Goal: Task Accomplishment & Management: Manage account settings

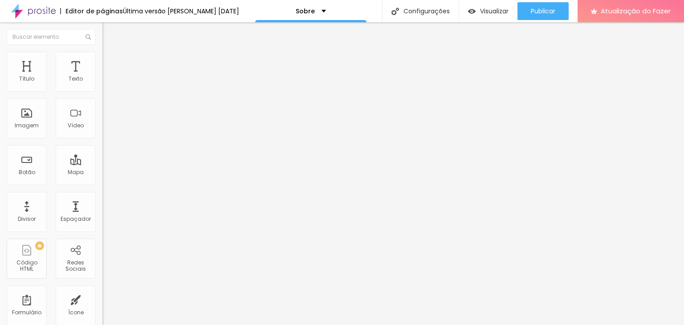
click at [108, 77] on font "Trocar imagem" at bounding box center [129, 73] width 43 height 8
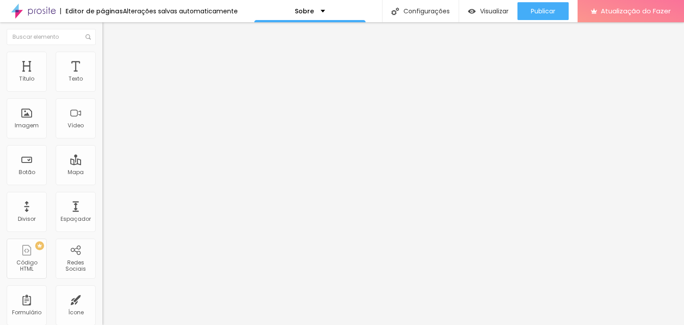
click at [102, 51] on img at bounding box center [106, 47] width 8 height 8
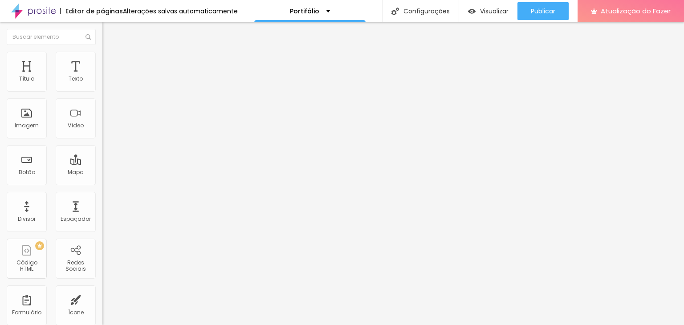
click at [102, 55] on img at bounding box center [106, 56] width 8 height 8
click at [110, 53] on font "Conteúdo" at bounding box center [124, 49] width 28 height 8
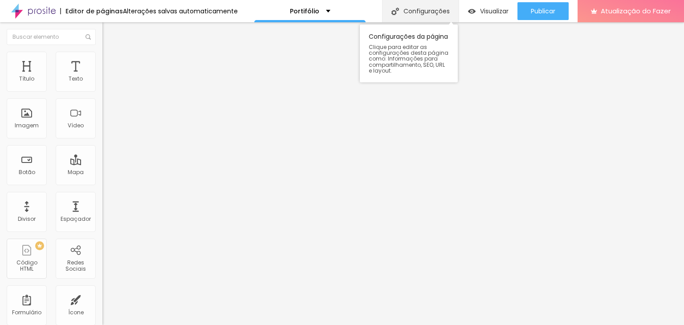
click at [418, 4] on div "Configurações" at bounding box center [420, 11] width 77 height 22
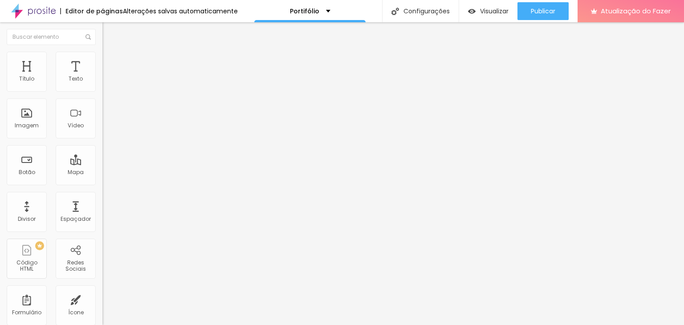
click at [108, 77] on font "Trocar imagem" at bounding box center [129, 73] width 43 height 8
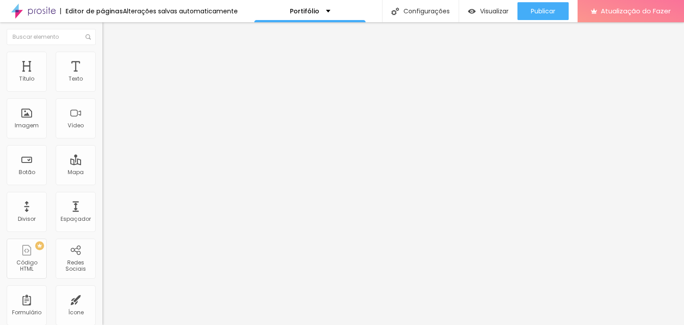
click at [151, 75] on img at bounding box center [153, 71] width 5 height 5
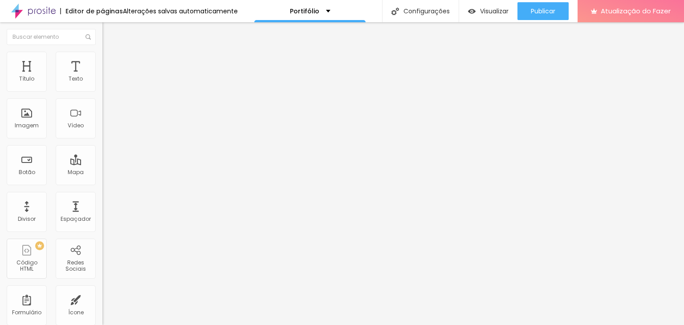
click at [110, 61] on font "Estilo" at bounding box center [117, 58] width 14 height 8
click at [102, 52] on li "Conteúdo" at bounding box center [153, 47] width 102 height 9
click at [38, 121] on div "Imagem" at bounding box center [27, 118] width 40 height 40
click at [27, 119] on div "Imagem" at bounding box center [27, 118] width 40 height 40
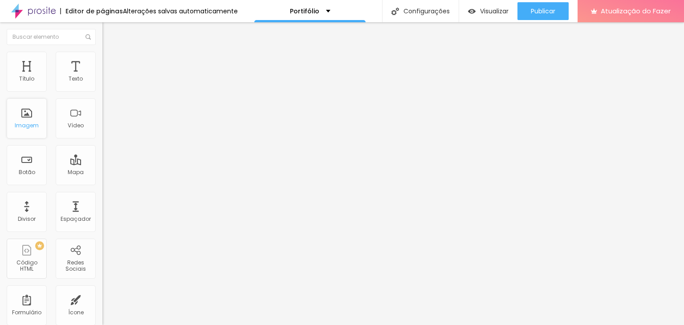
click at [27, 119] on div "Imagem" at bounding box center [27, 118] width 40 height 40
click at [27, 117] on div "Imagem" at bounding box center [27, 118] width 40 height 40
click at [102, 56] on img at bounding box center [106, 56] width 8 height 8
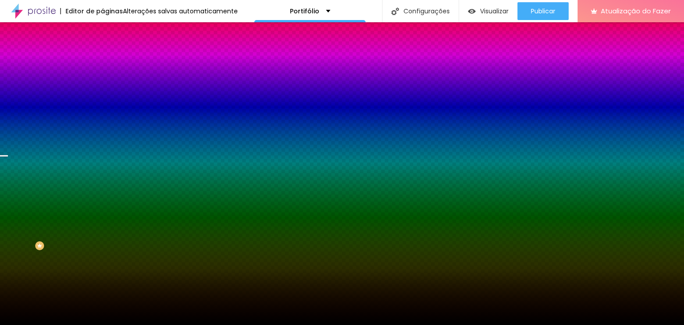
click at [102, 56] on img at bounding box center [106, 56] width 8 height 8
click at [108, 82] on font "Trocar imagem" at bounding box center [129, 78] width 43 height 8
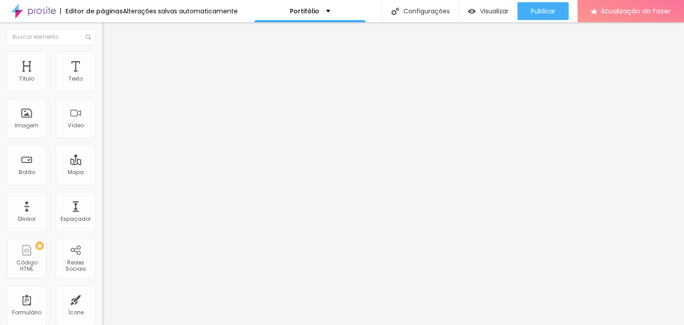
click at [108, 77] on font "Trocar imagem" at bounding box center [129, 73] width 43 height 8
click at [102, 52] on img at bounding box center [106, 56] width 8 height 8
click at [26, 115] on div "Imagem" at bounding box center [27, 118] width 40 height 40
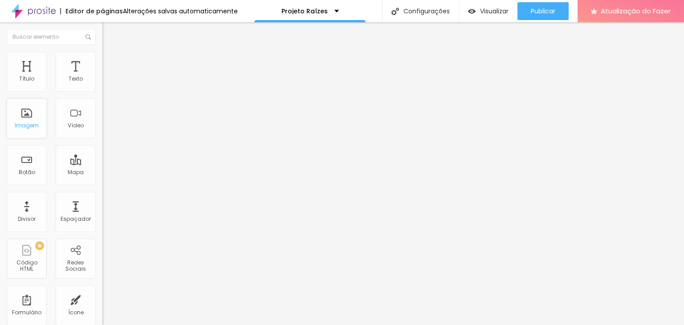
click at [30, 123] on font "Imagem" at bounding box center [27, 126] width 24 height 8
click at [29, 121] on div "Imagem" at bounding box center [27, 118] width 40 height 40
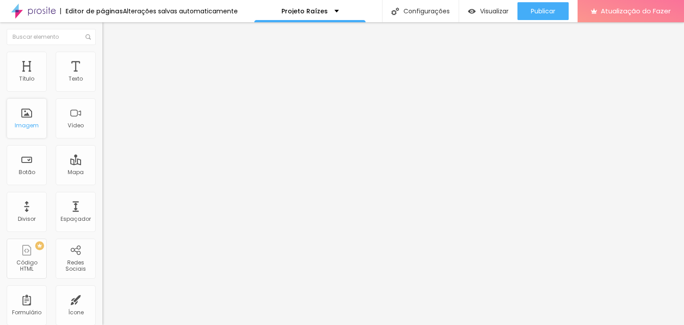
click at [29, 121] on div "Imagem" at bounding box center [27, 118] width 40 height 40
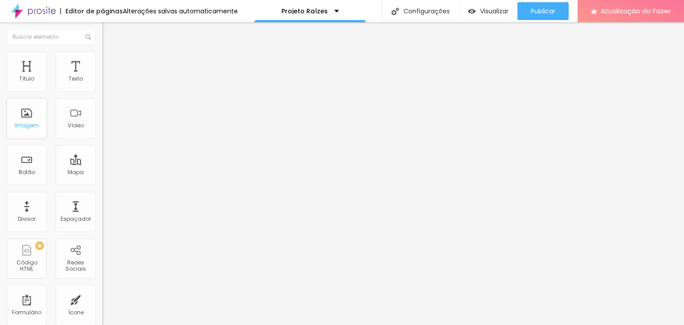
click at [43, 115] on div "Imagem" at bounding box center [27, 118] width 40 height 40
drag, startPoint x: 43, startPoint y: 115, endPoint x: 18, endPoint y: 127, distance: 28.1
click at [18, 127] on font "Imagem" at bounding box center [27, 126] width 24 height 8
